Goal: Check status: Check status

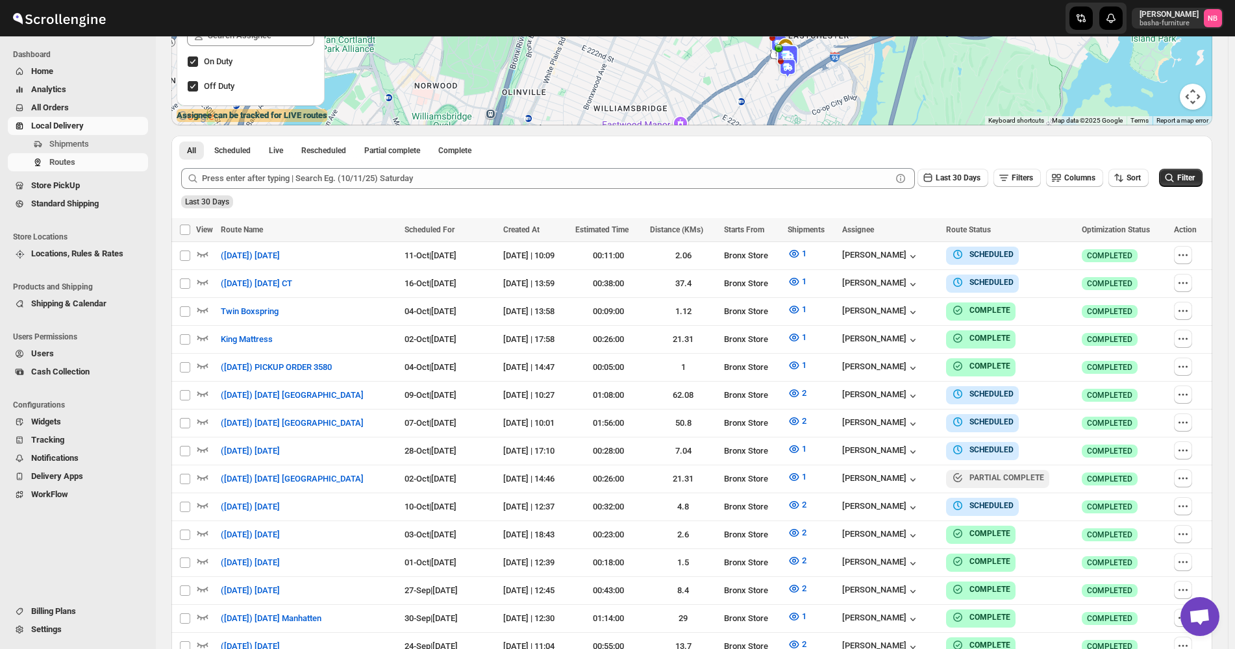
scroll to position [260, 0]
click at [1141, 180] on span "Sort" at bounding box center [1134, 177] width 14 height 9
click at [1131, 239] on button "Due Date" at bounding box center [1131, 248] width 79 height 21
click at [947, 182] on span "Last 30 Days" at bounding box center [958, 177] width 45 height 9
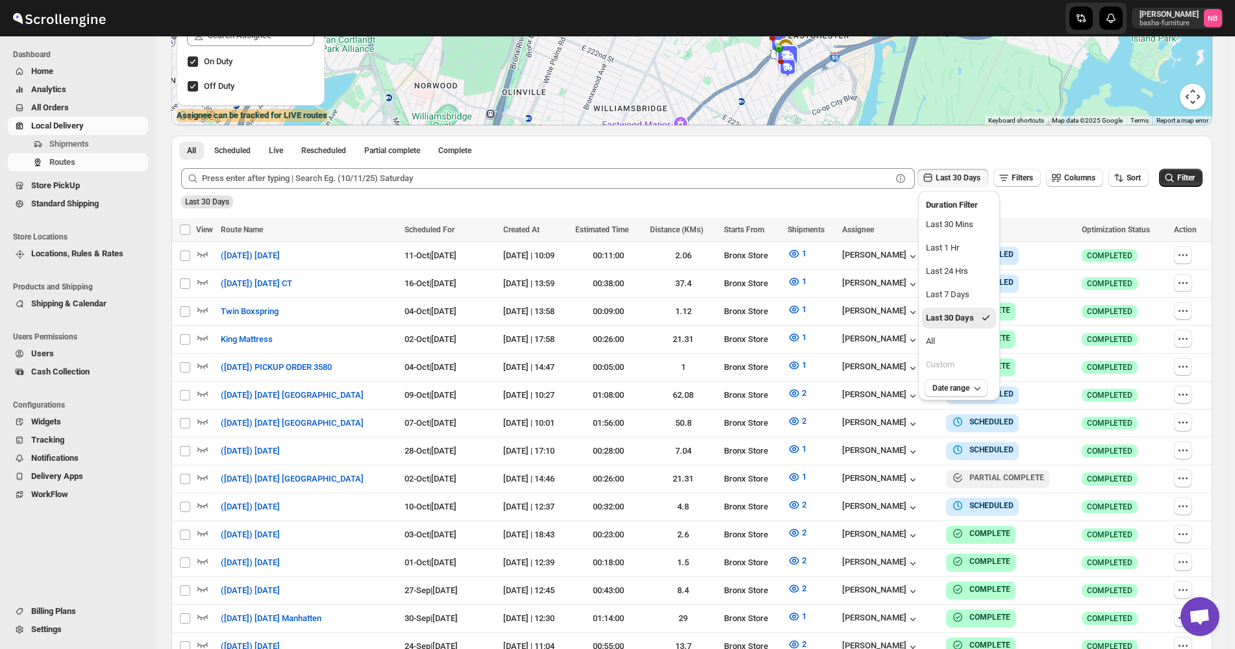
click at [953, 353] on ul "Last 30 Mins Last 1 Hr Last 24 Hrs Last 7 Days Last 30 Days All Custom" at bounding box center [959, 294] width 74 height 161
click at [953, 342] on button "All" at bounding box center [959, 341] width 74 height 21
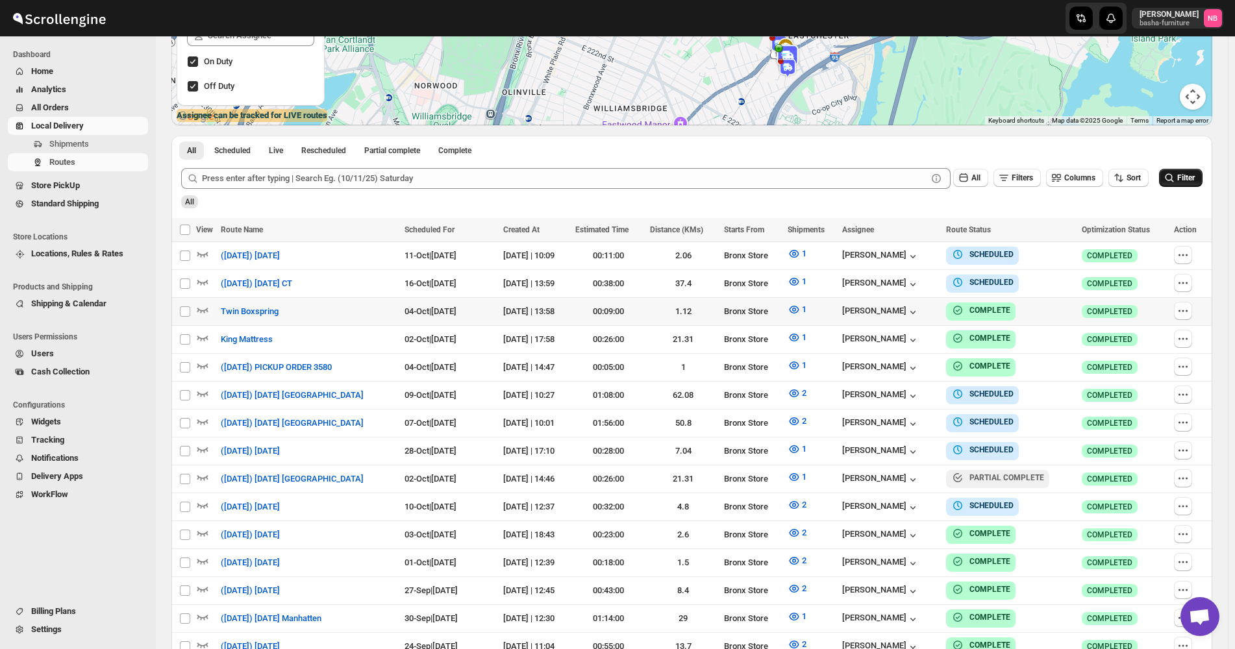
click at [1187, 182] on span "Filter" at bounding box center [1186, 177] width 18 height 9
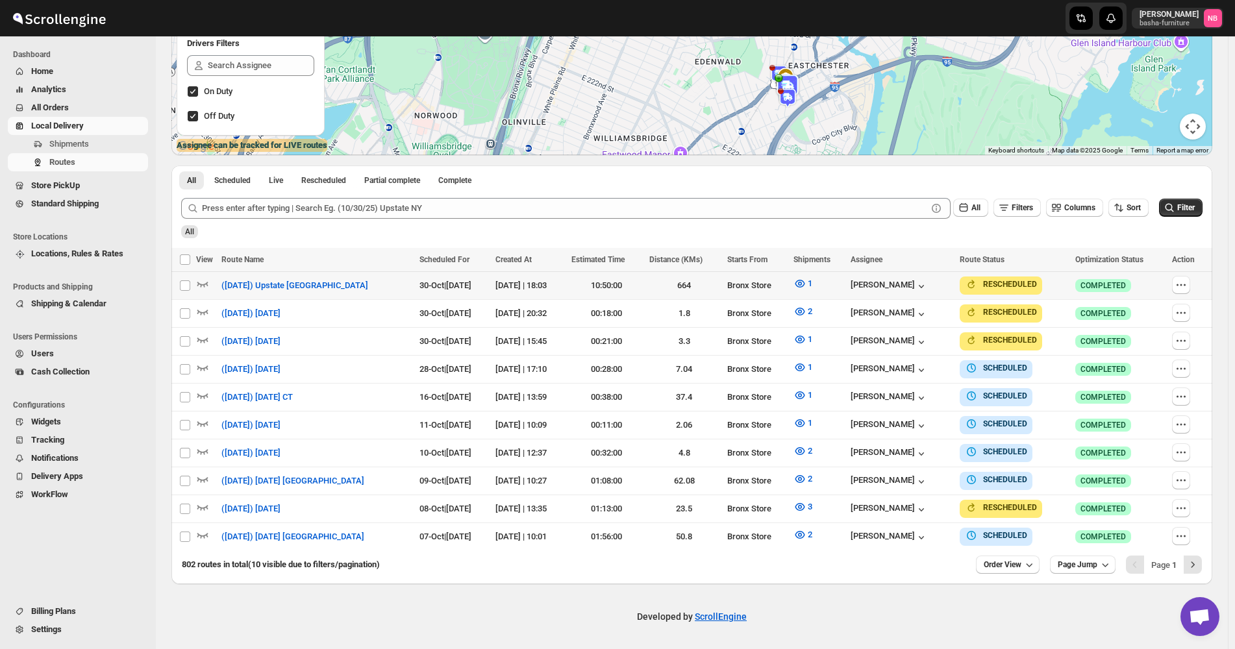
scroll to position [223, 0]
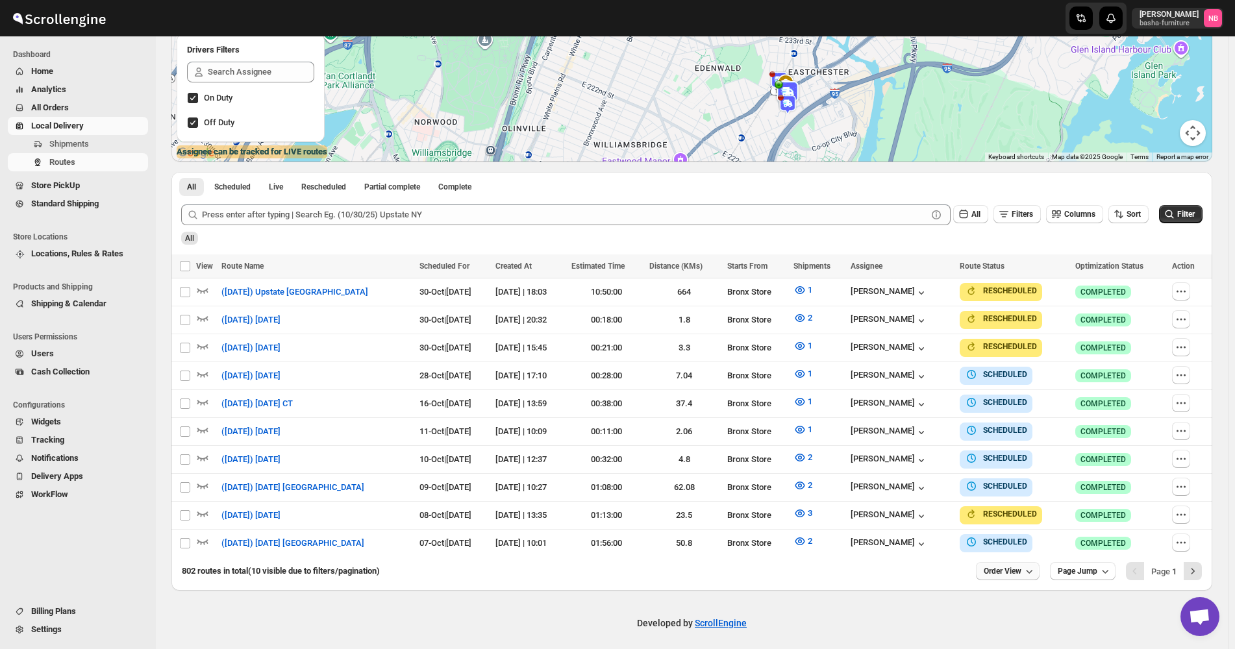
click at [1020, 573] on button "Order View" at bounding box center [1008, 571] width 64 height 18
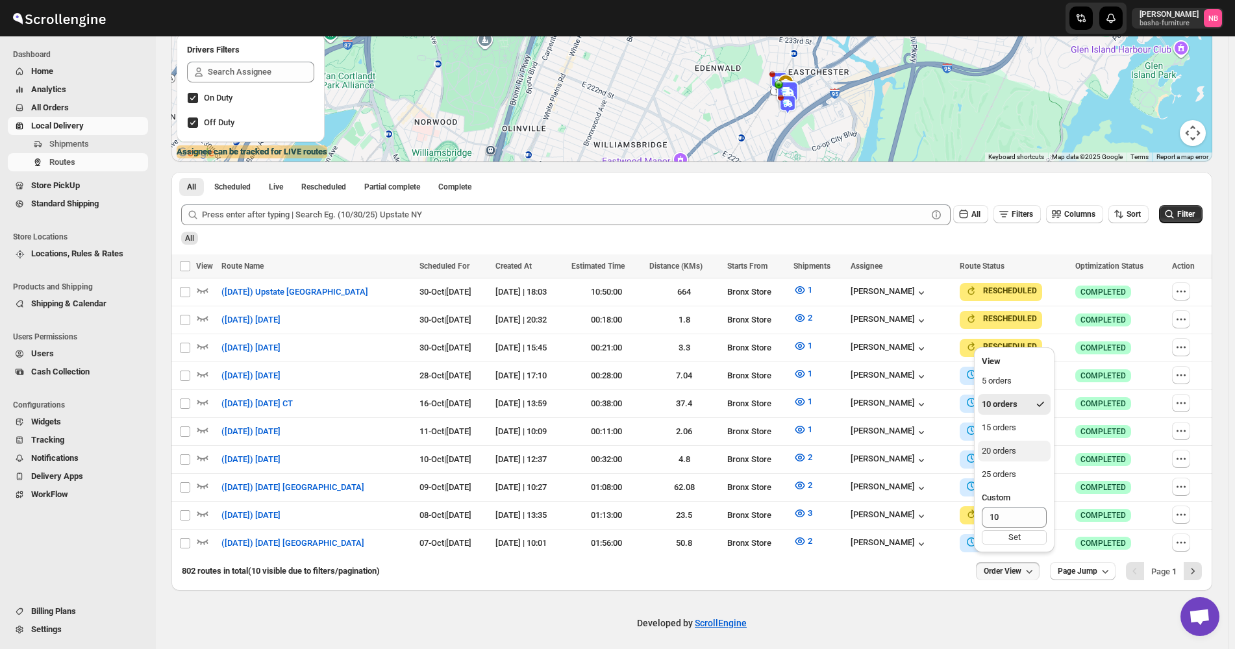
click at [1018, 451] on button "20 orders" at bounding box center [1014, 451] width 73 height 21
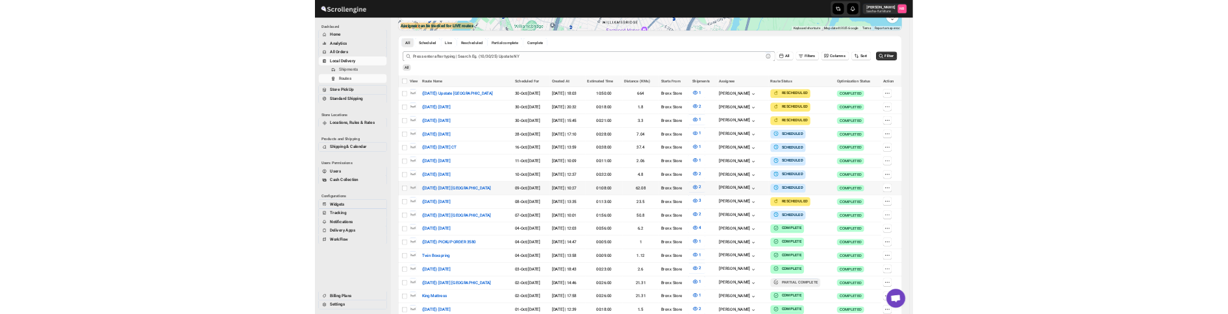
scroll to position [325, 0]
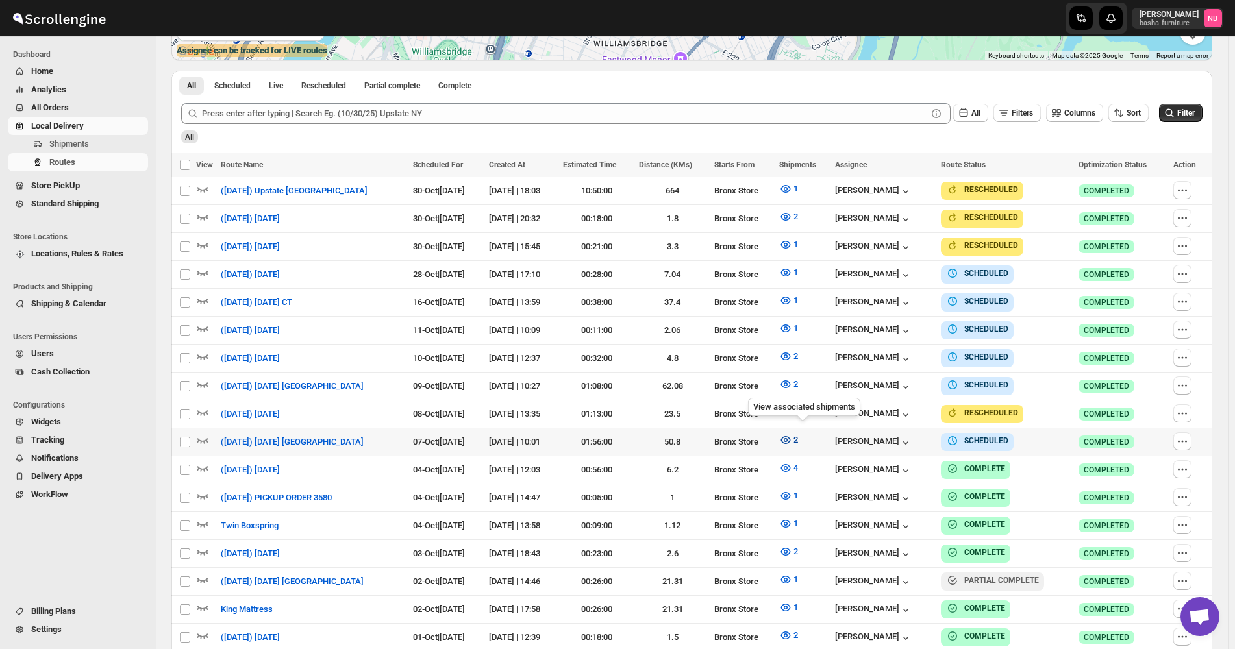
click at [792, 436] on icon "button" at bounding box center [785, 440] width 13 height 13
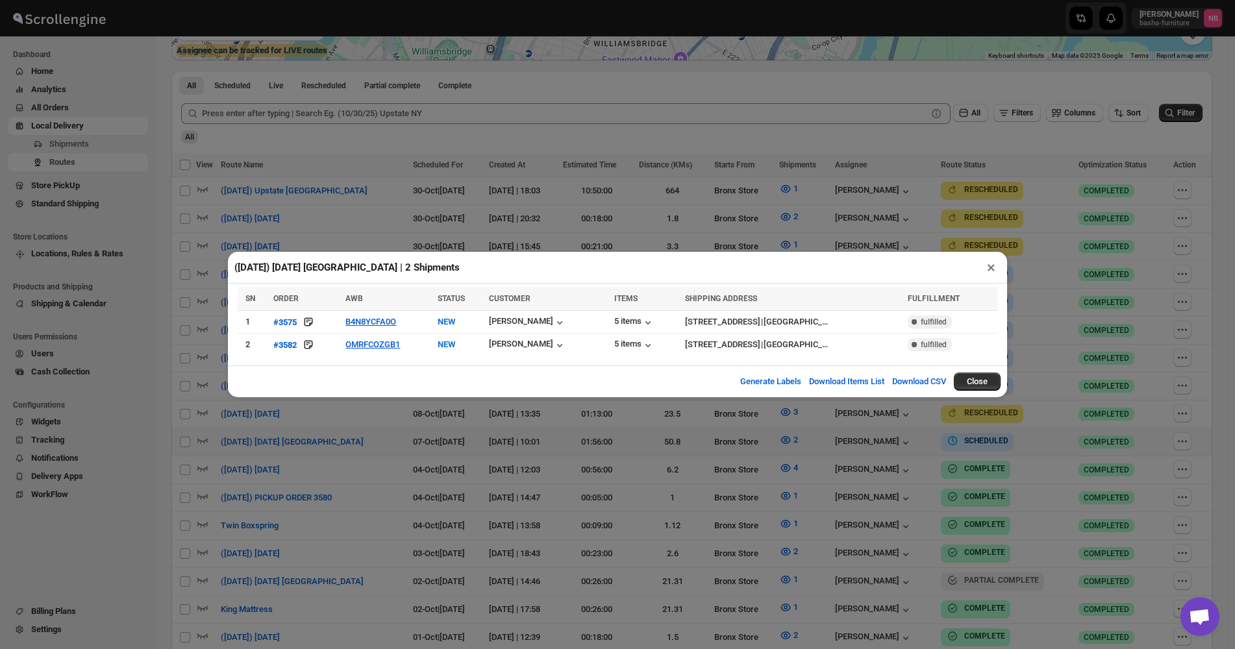
click at [586, 447] on div "([DATE]) [DATE] [GEOGRAPHIC_DATA] | 2 Shipments × SN ORDER AWB STATUS CUSTOMER …" at bounding box center [617, 324] width 1235 height 649
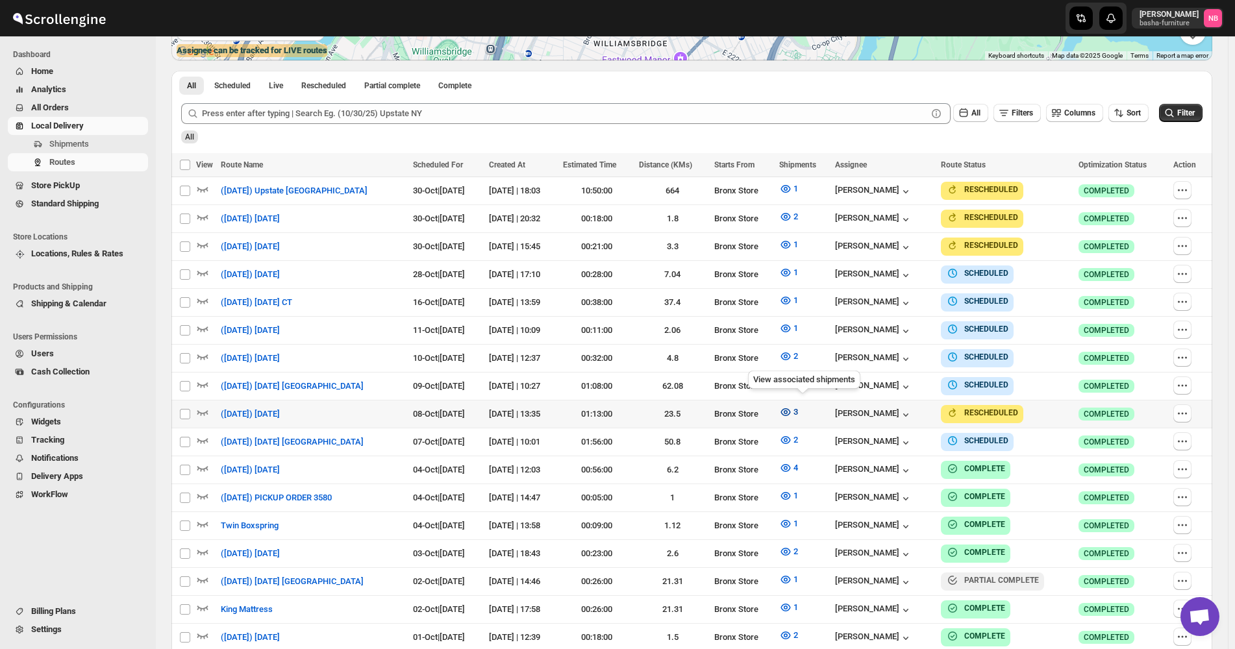
click at [792, 408] on icon "button" at bounding box center [785, 412] width 13 height 13
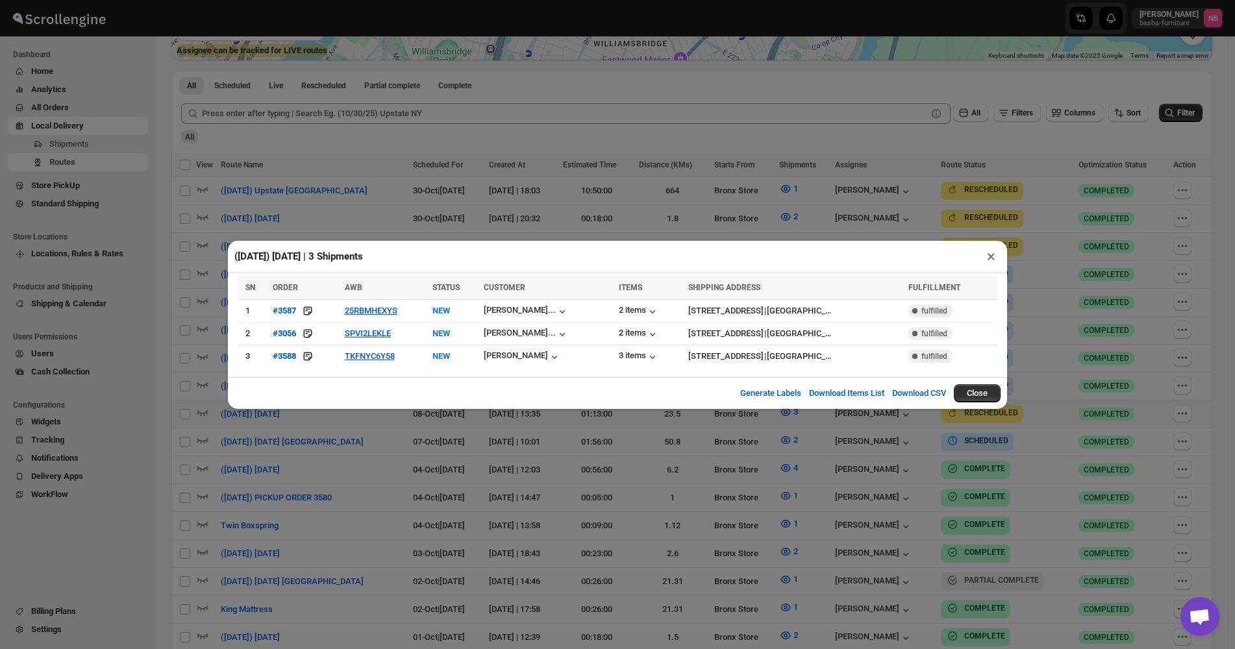
click at [362, 416] on div "([DATE]) [DATE] | 3 Shipments × SN ORDER AWB STATUS CUSTOMER ITEMS SHIPPING ADD…" at bounding box center [617, 324] width 1235 height 649
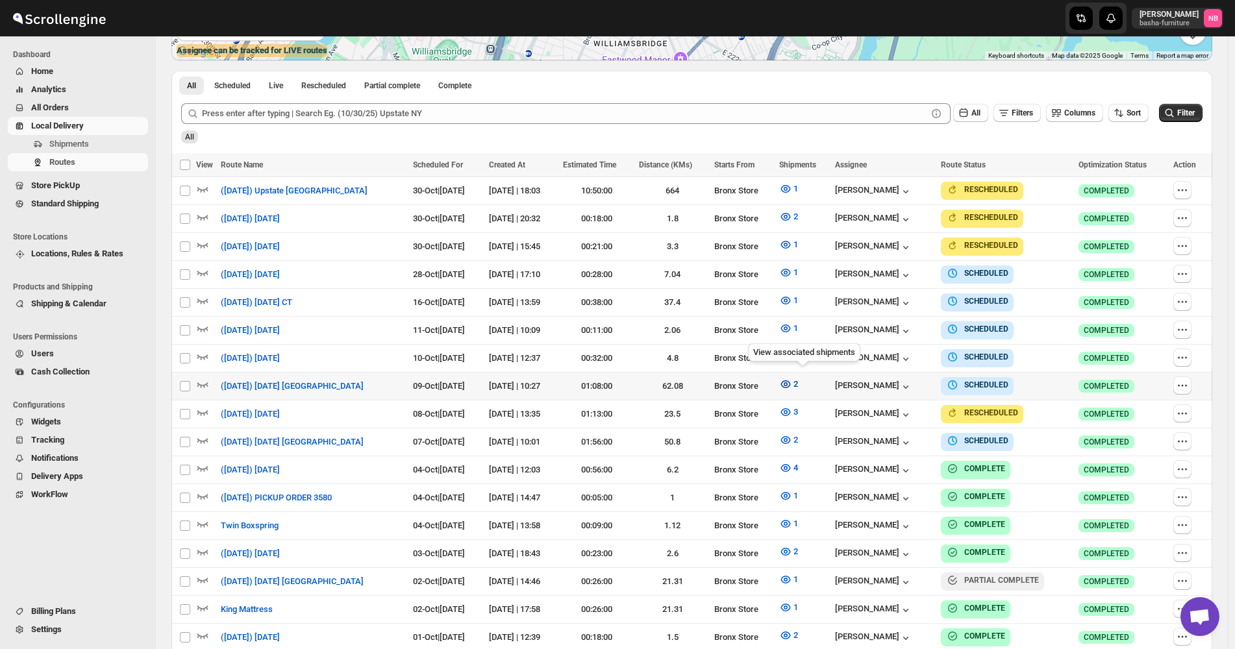
click at [792, 379] on icon "button" at bounding box center [785, 384] width 13 height 13
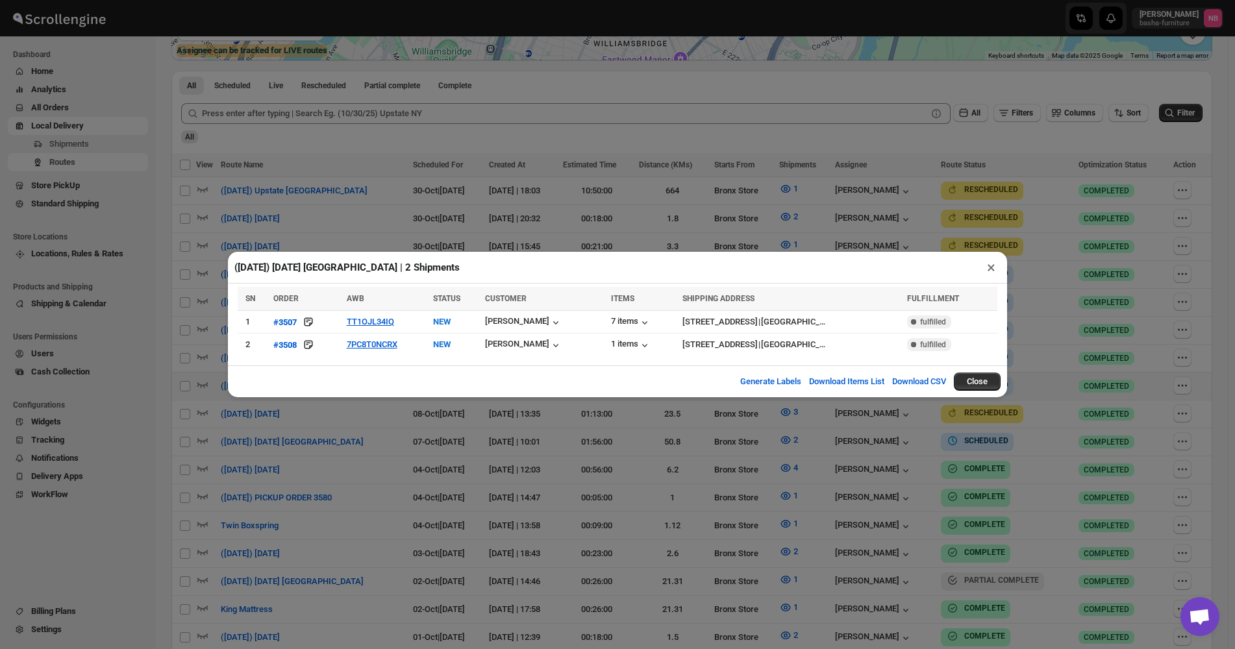
click at [538, 476] on div "([DATE]) [DATE] [GEOGRAPHIC_DATA] | 2 Shipments × SN ORDER AWB STATUS CUSTOMER …" at bounding box center [617, 324] width 1235 height 649
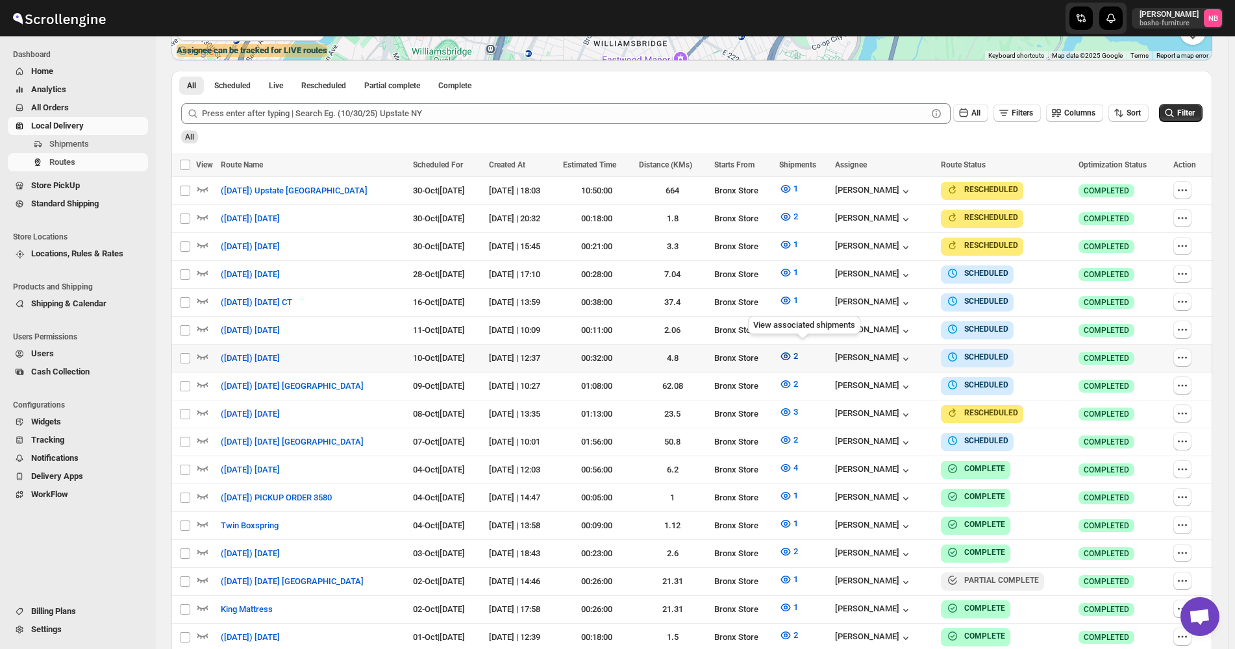
click at [792, 350] on icon "button" at bounding box center [785, 356] width 13 height 13
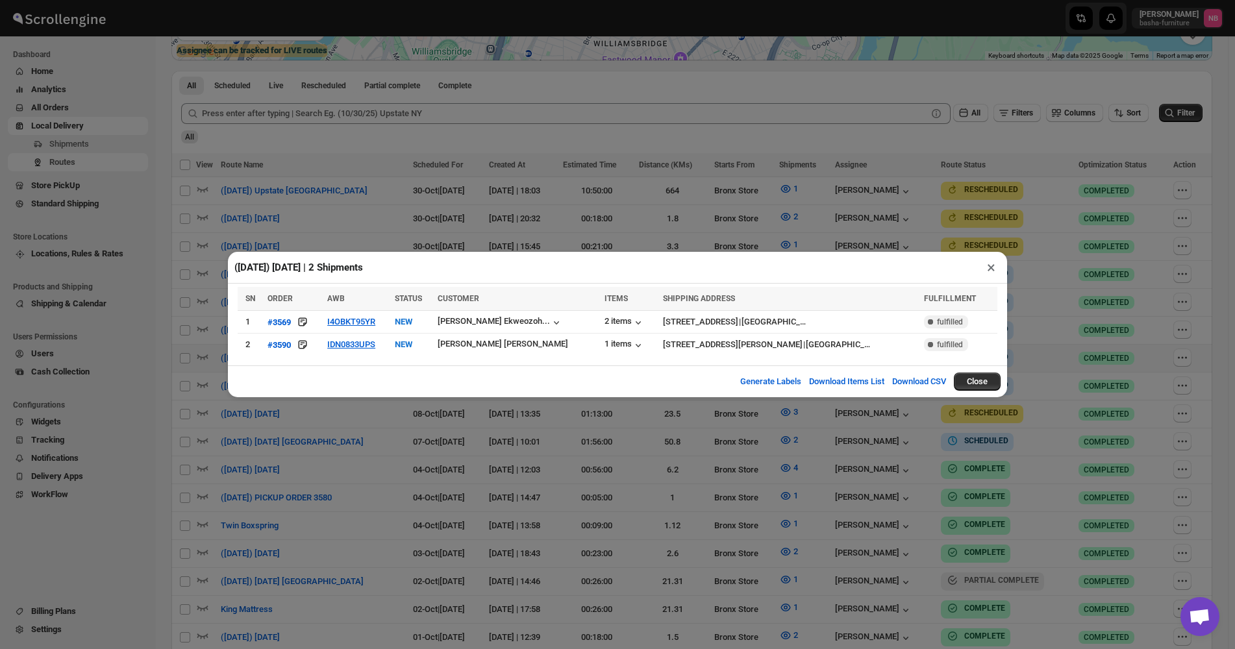
click at [357, 445] on div "([DATE]) [DATE] | 2 Shipments × SN ORDER AWB STATUS CUSTOMER ITEMS SHIPPING ADD…" at bounding box center [617, 324] width 1235 height 649
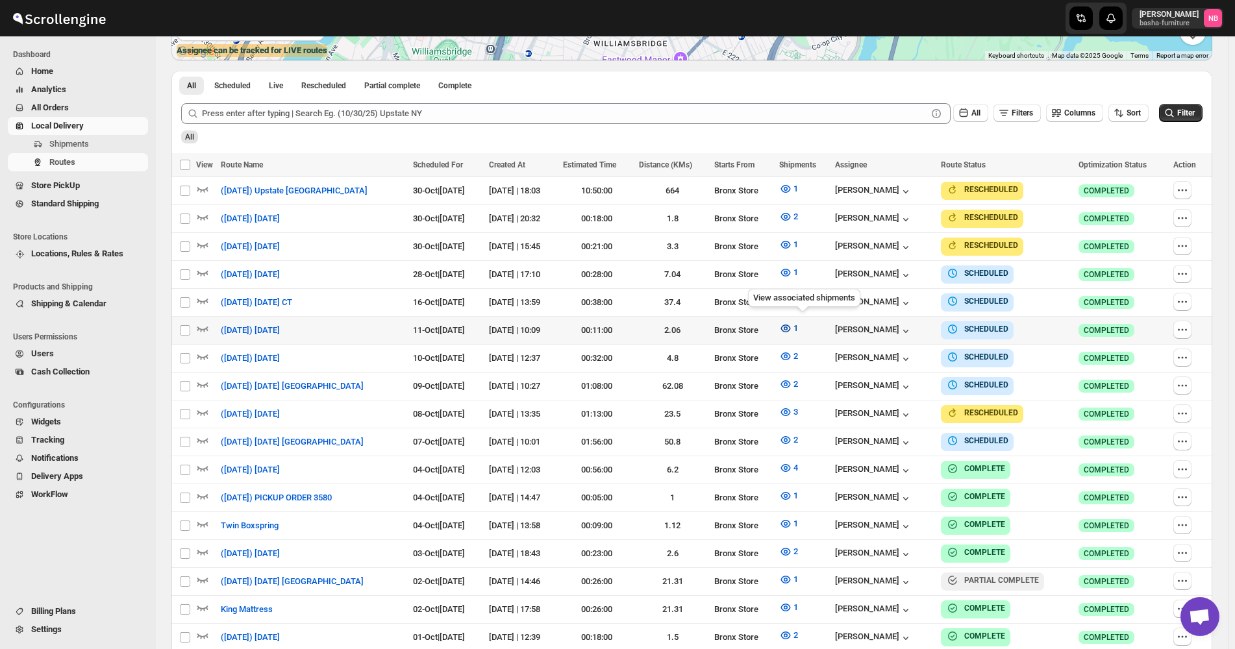
click at [792, 331] on icon "button" at bounding box center [785, 328] width 13 height 13
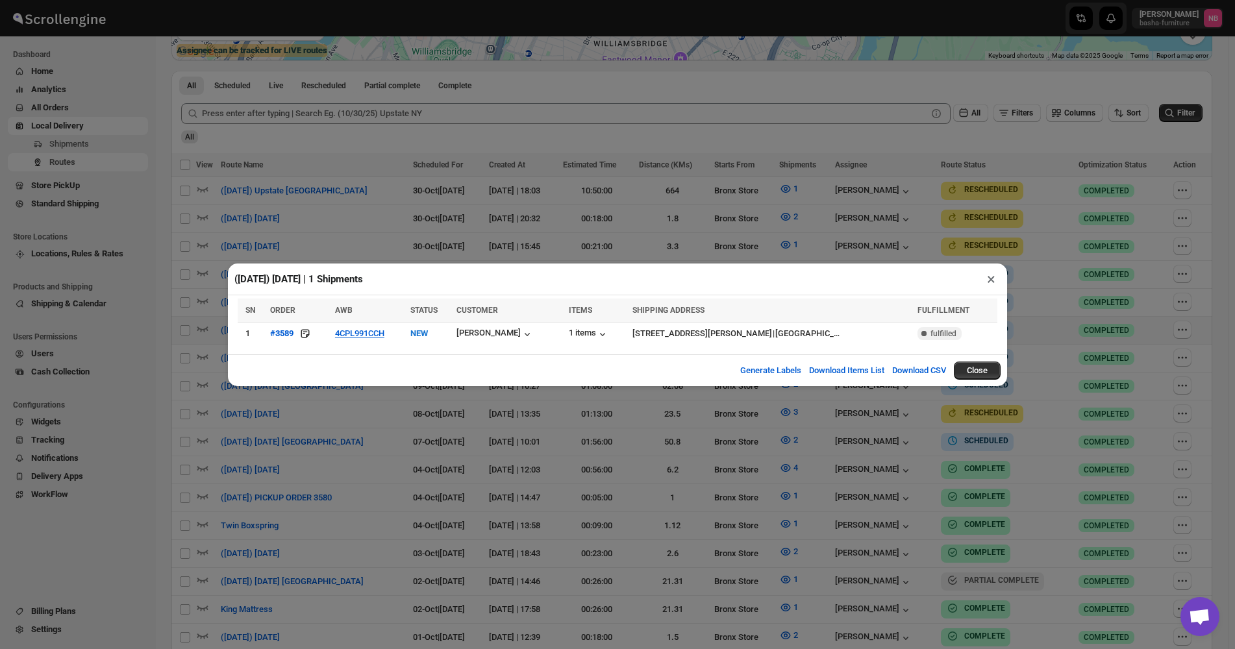
click at [449, 481] on div "([DATE]) [DATE] | 1 Shipments × SN ORDER AWB STATUS CUSTOMER ITEMS SHIPPING ADD…" at bounding box center [617, 324] width 1235 height 649
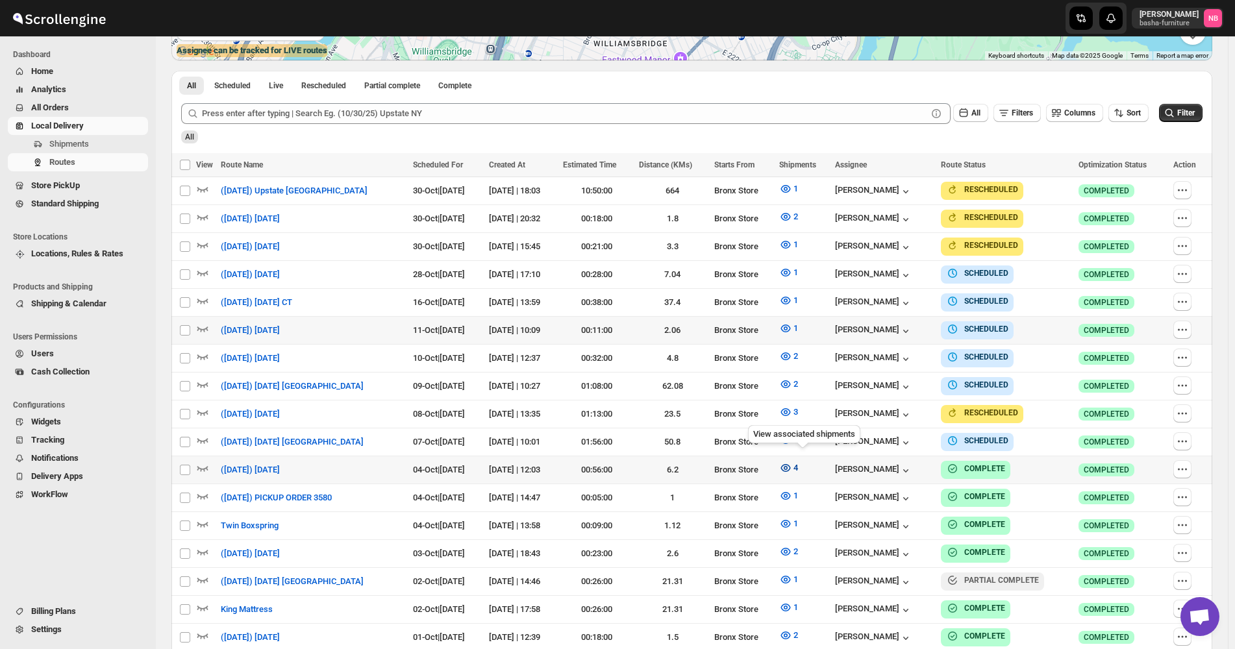
click at [806, 462] on button "4" at bounding box center [788, 468] width 34 height 21
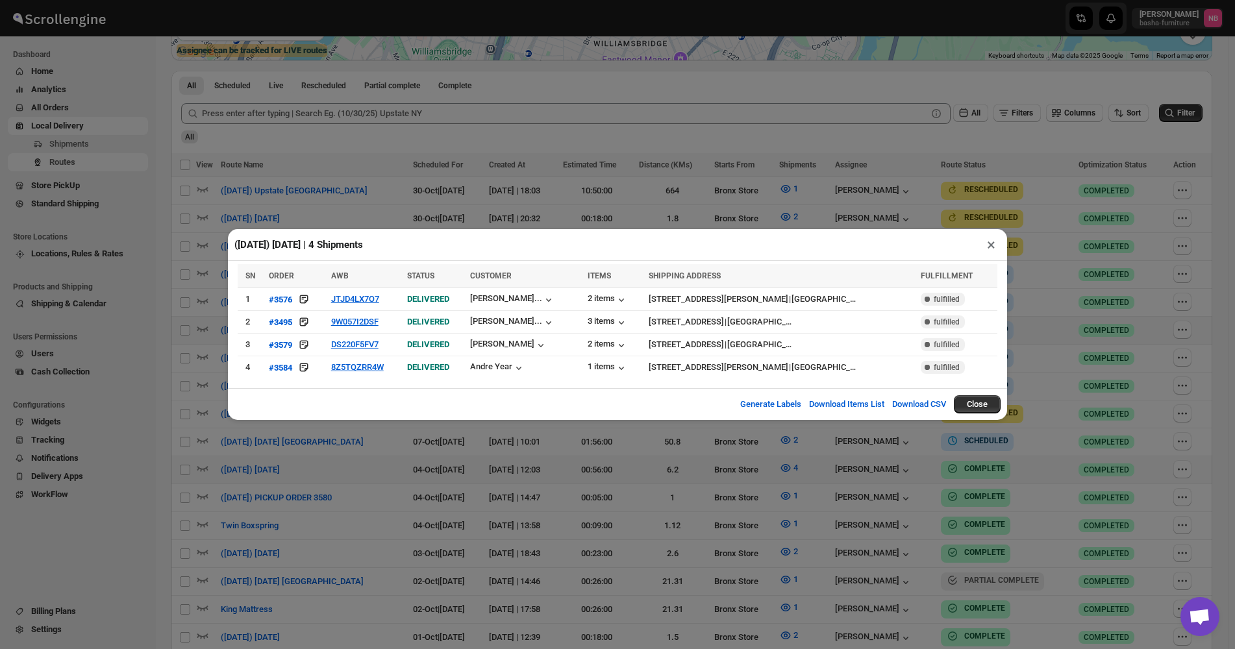
click at [805, 488] on div "([DATE]) [DATE] | 4 Shipments × SN ORDER AWB STATUS CUSTOMER ITEMS SHIPPING ADD…" at bounding box center [617, 324] width 1235 height 649
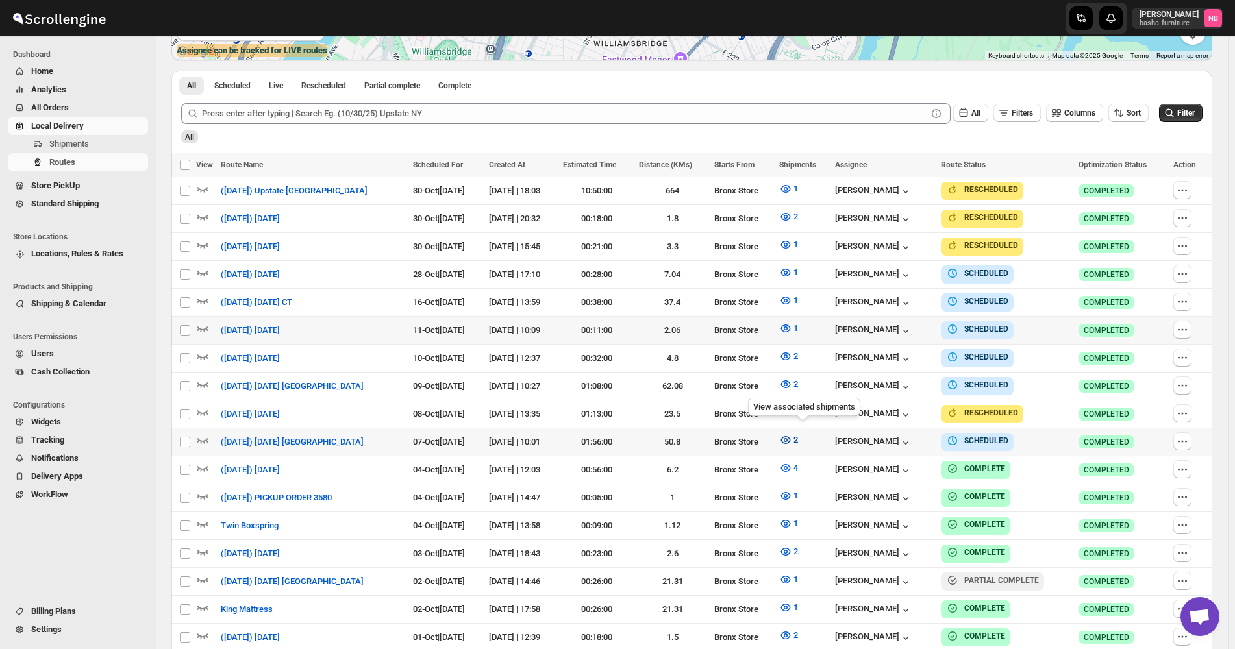
click at [792, 434] on icon "button" at bounding box center [785, 440] width 13 height 13
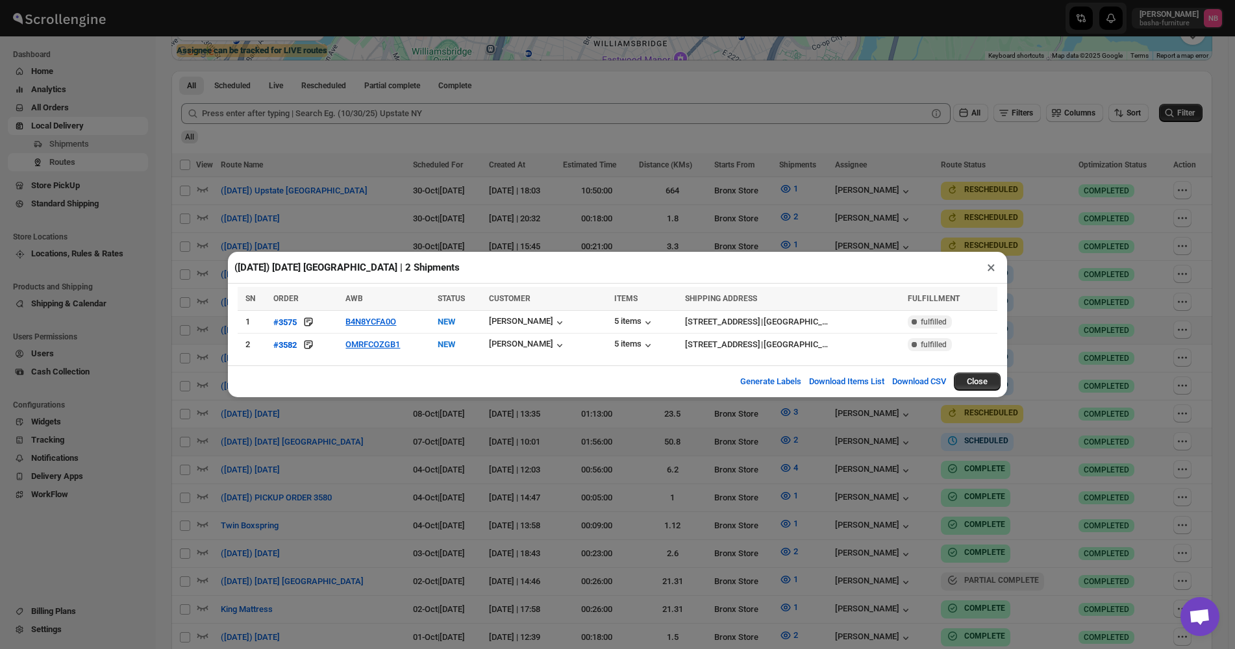
click at [590, 467] on div "([DATE]) [DATE] [GEOGRAPHIC_DATA] | 2 Shipments × SN ORDER AWB STATUS CUSTOMER …" at bounding box center [617, 324] width 1235 height 649
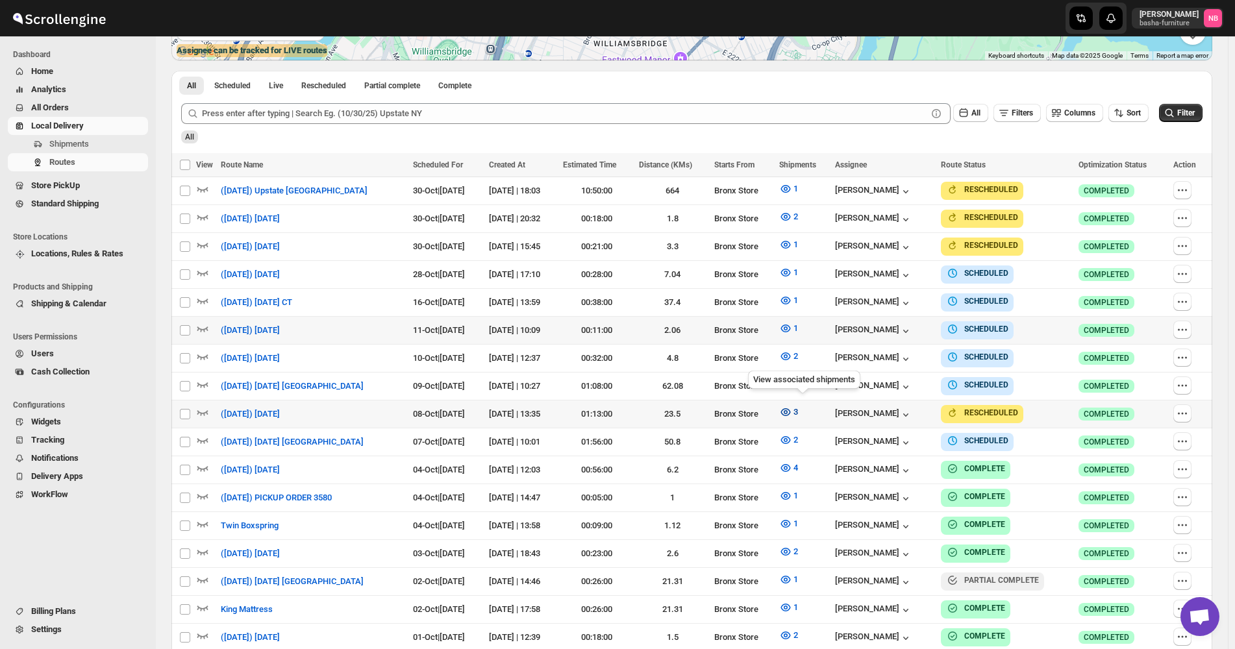
click at [790, 408] on icon "button" at bounding box center [786, 412] width 10 height 8
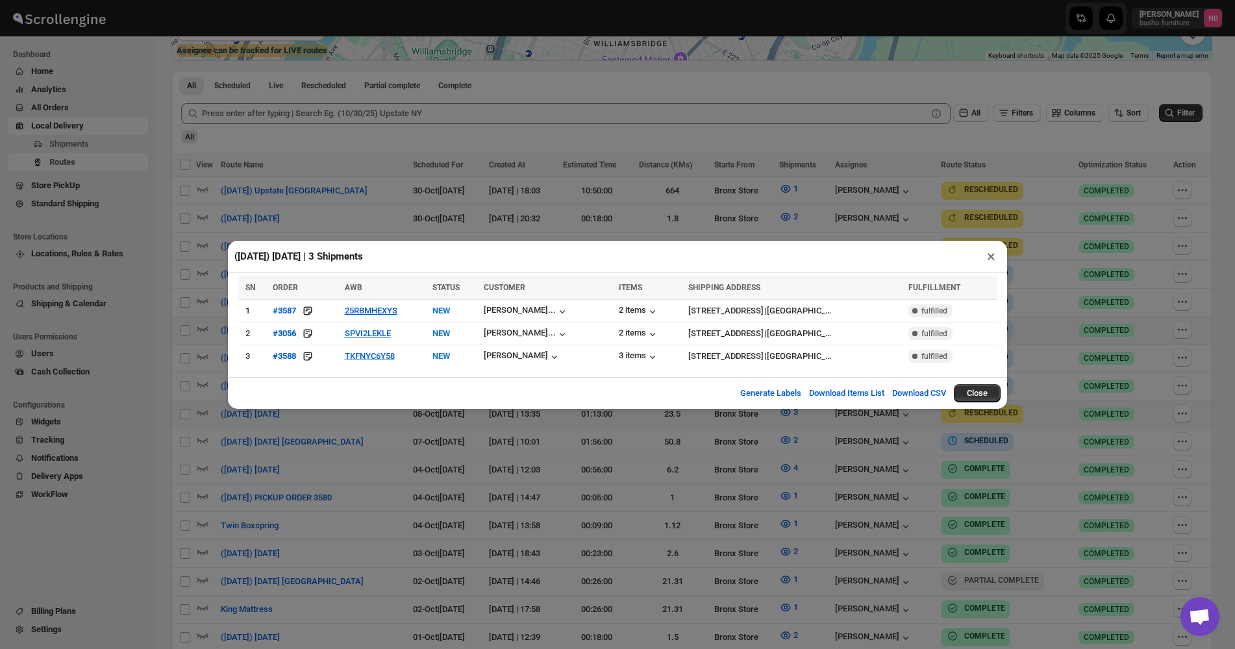
click at [453, 253] on div "([DATE]) [DATE] | 3 Shipments ×" at bounding box center [617, 257] width 779 height 32
click at [473, 196] on div "([DATE]) [DATE] | 3 Shipments × SN ORDER AWB STATUS CUSTOMER ITEMS SHIPPING ADD…" at bounding box center [617, 324] width 1235 height 649
